Goal: Find specific page/section: Find specific page/section

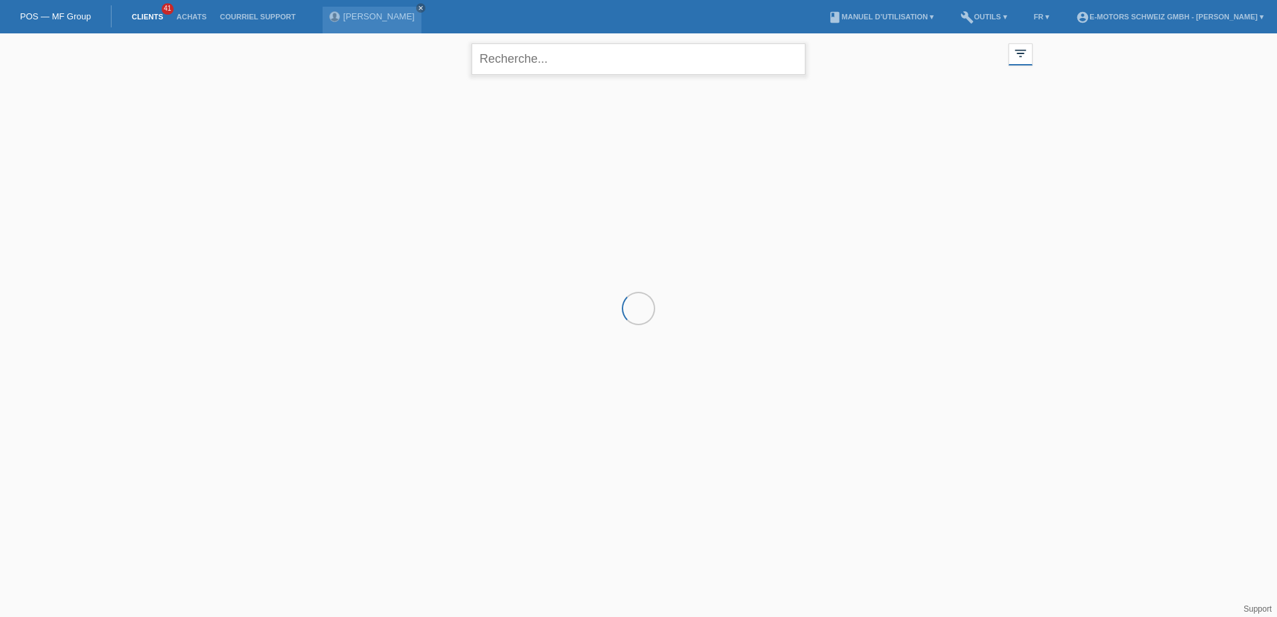
click at [542, 60] on input "text" at bounding box center [639, 58] width 334 height 31
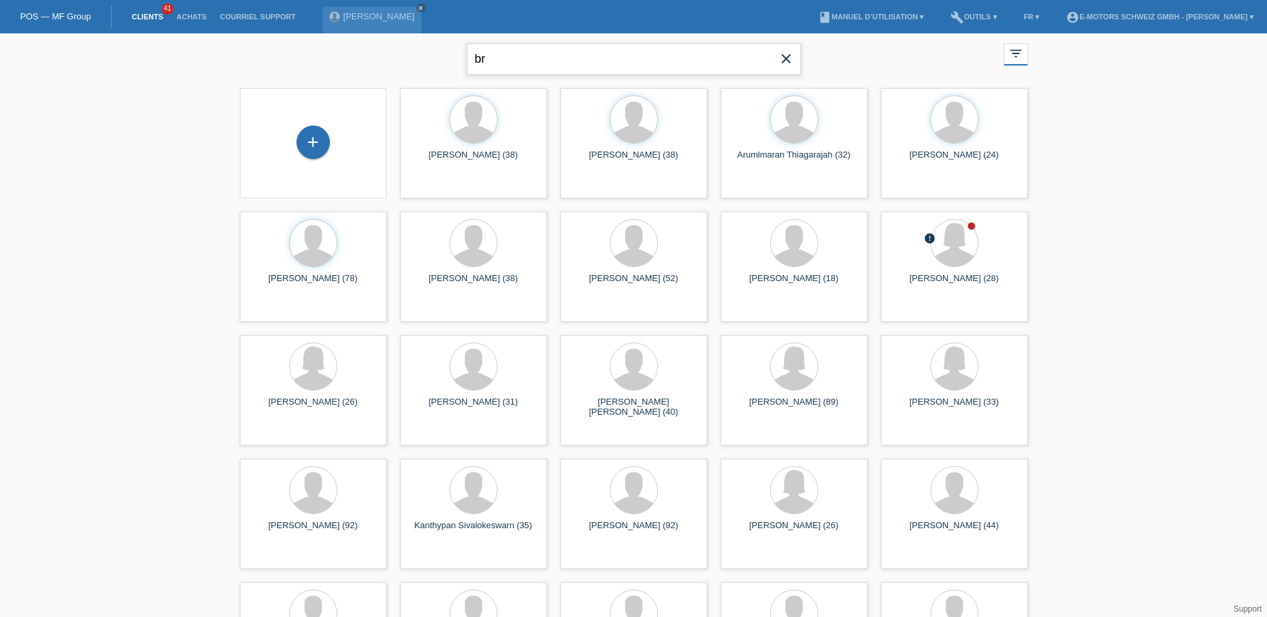
type input "b"
type input "stephanie bron"
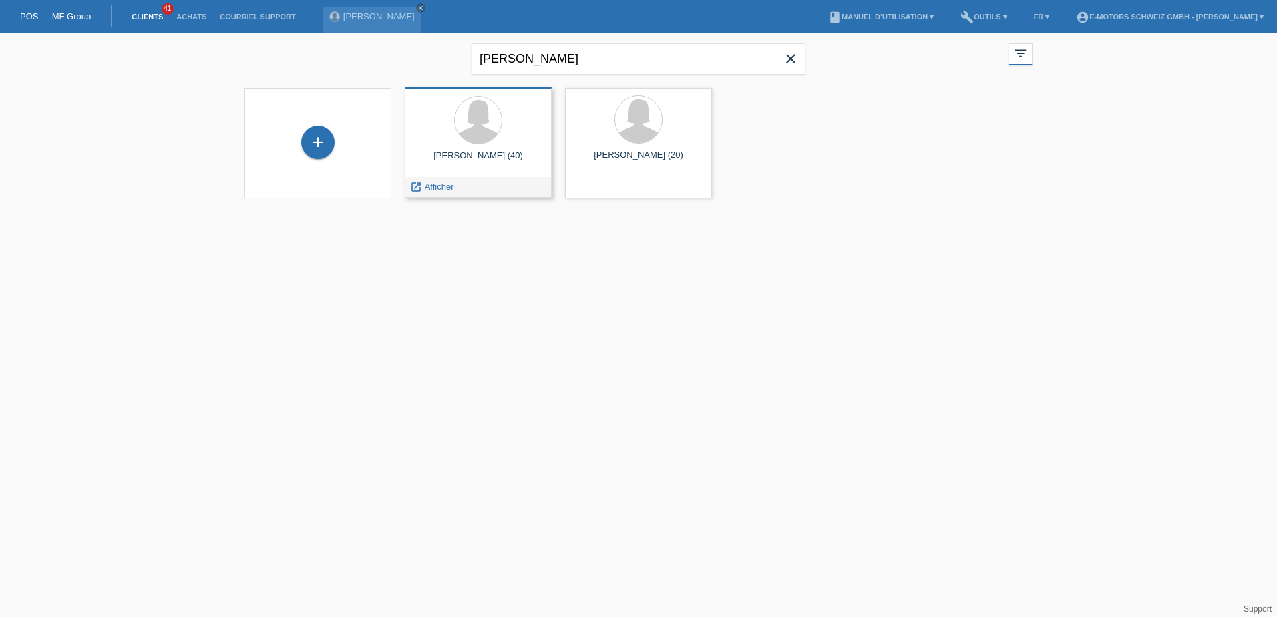
click at [487, 146] on div at bounding box center [478, 121] width 126 height 50
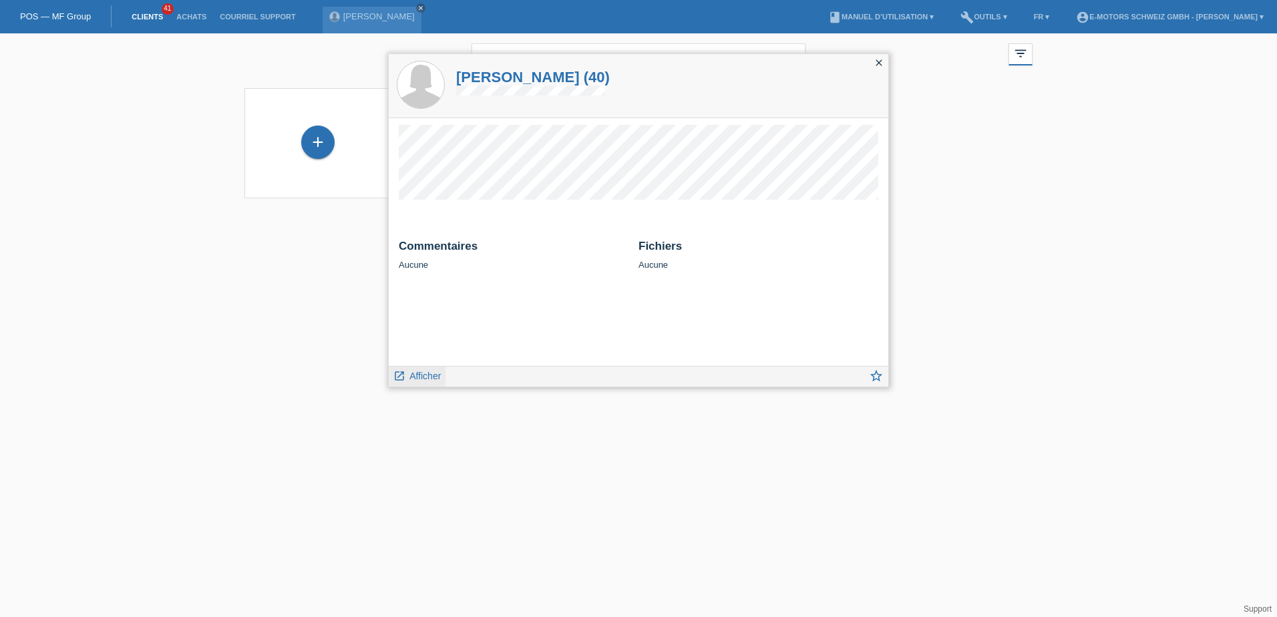
click at [416, 376] on span "Afficher" at bounding box center [424, 376] width 31 height 11
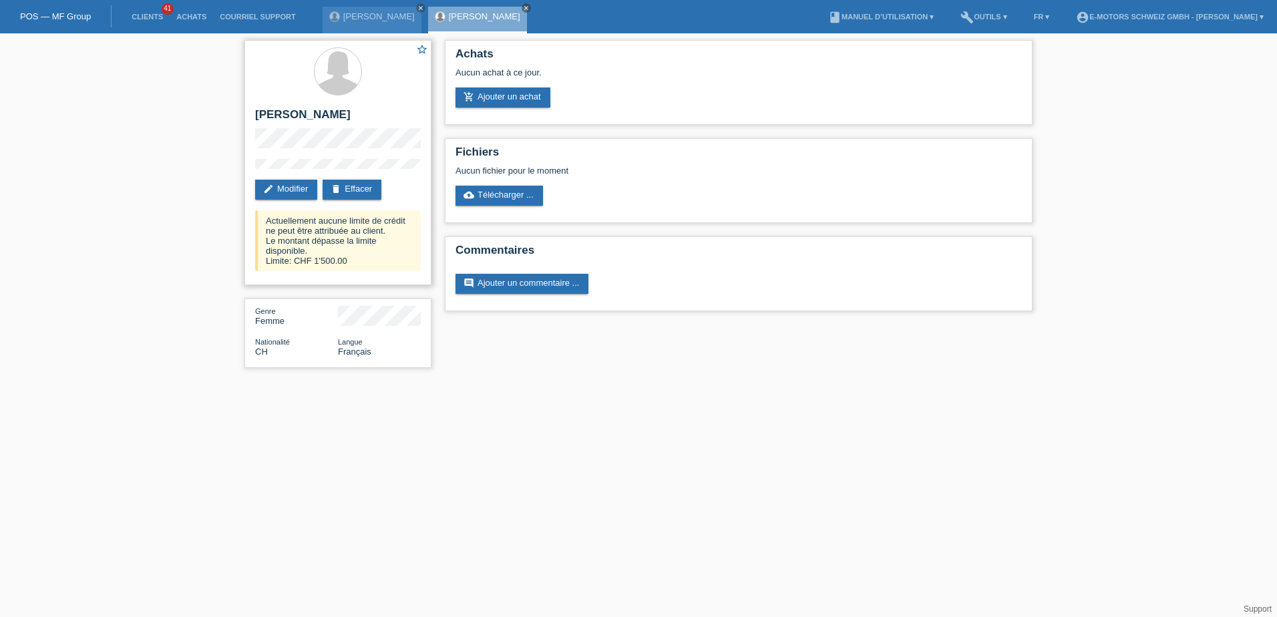
click at [251, 134] on div "star_border [PERSON_NAME] edit Modifier delete Effacer Actuellement aucune limi…" at bounding box center [337, 162] width 187 height 245
